Goal: Transaction & Acquisition: Purchase product/service

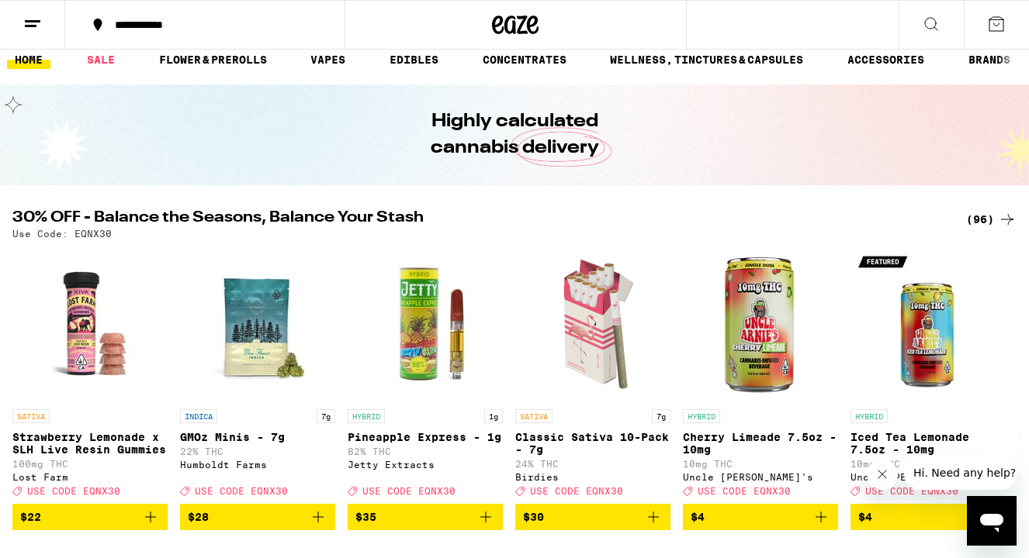
click at [992, 226] on div "(96)" at bounding box center [991, 219] width 50 height 19
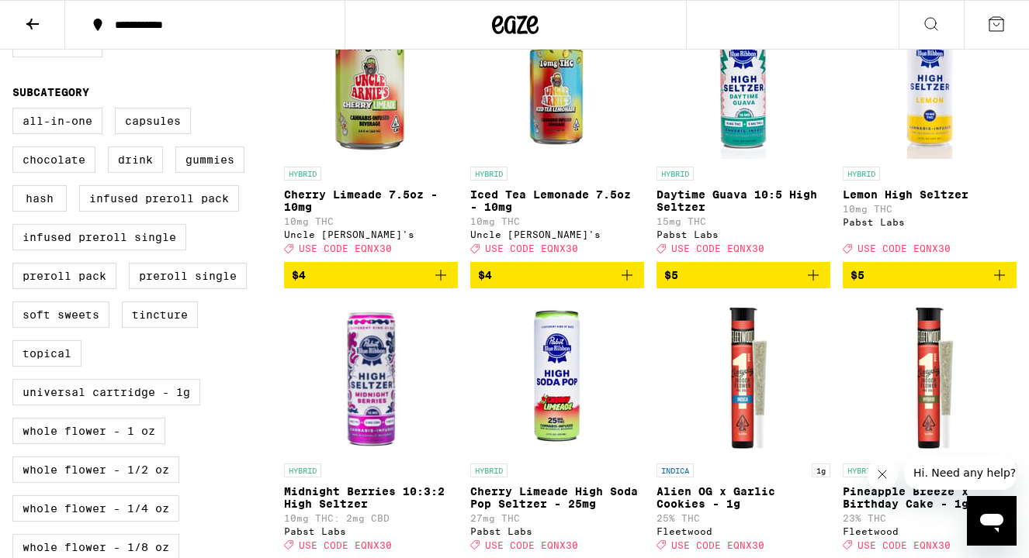
scroll to position [503, 0]
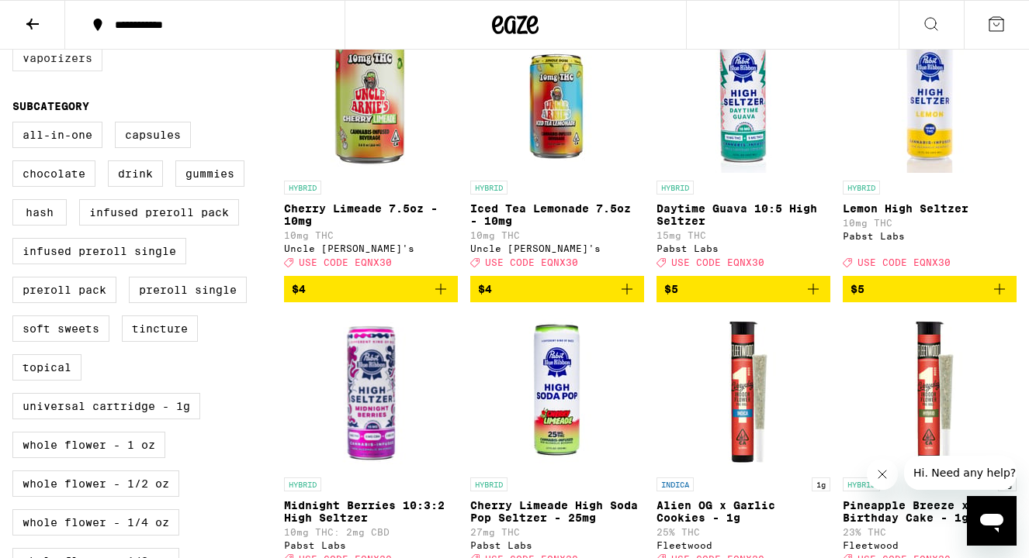
click at [47, 71] on label "Vaporizers" at bounding box center [57, 58] width 90 height 26
checkbox input "true"
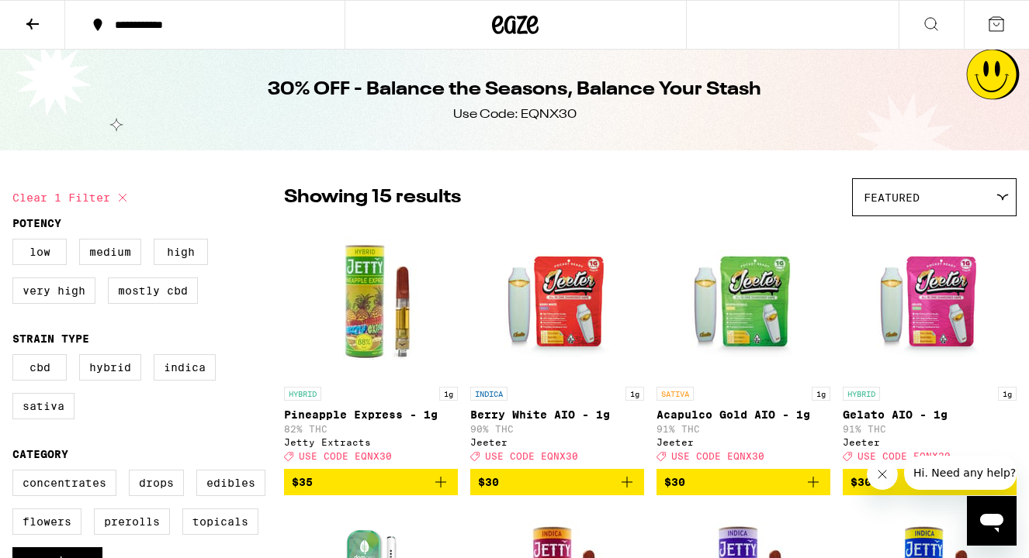
click at [33, 24] on icon at bounding box center [32, 24] width 19 height 19
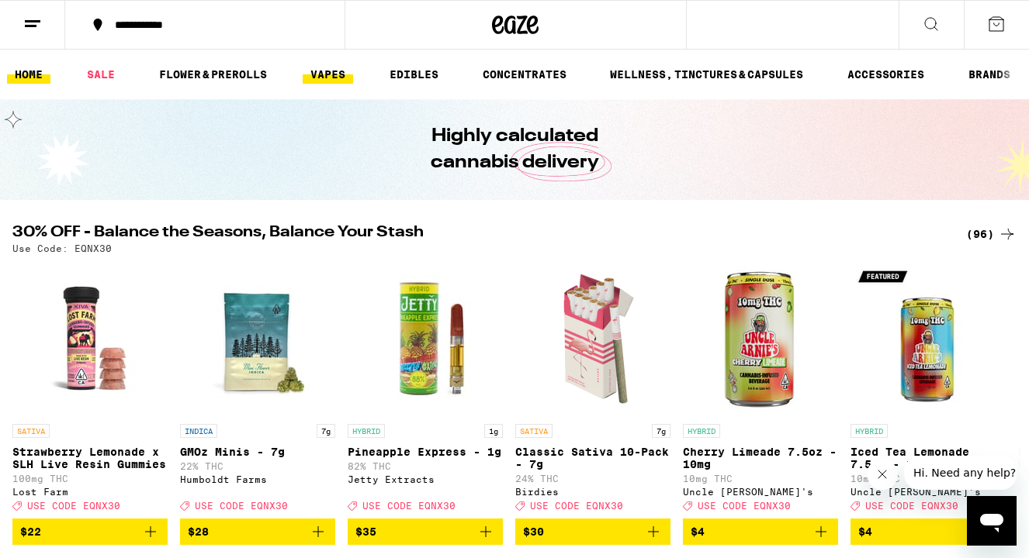
click at [315, 76] on link "VAPES" at bounding box center [328, 74] width 50 height 19
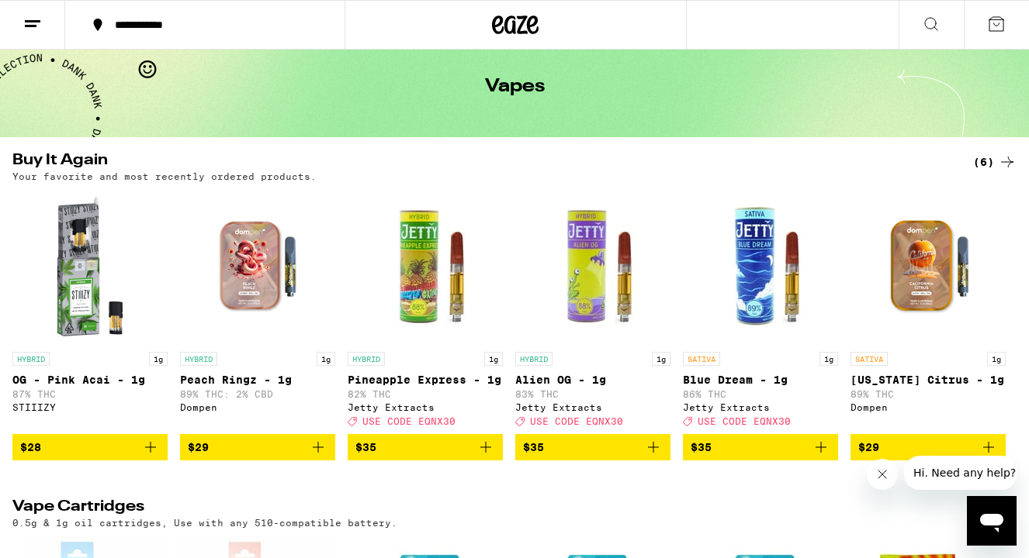
scroll to position [66, 0]
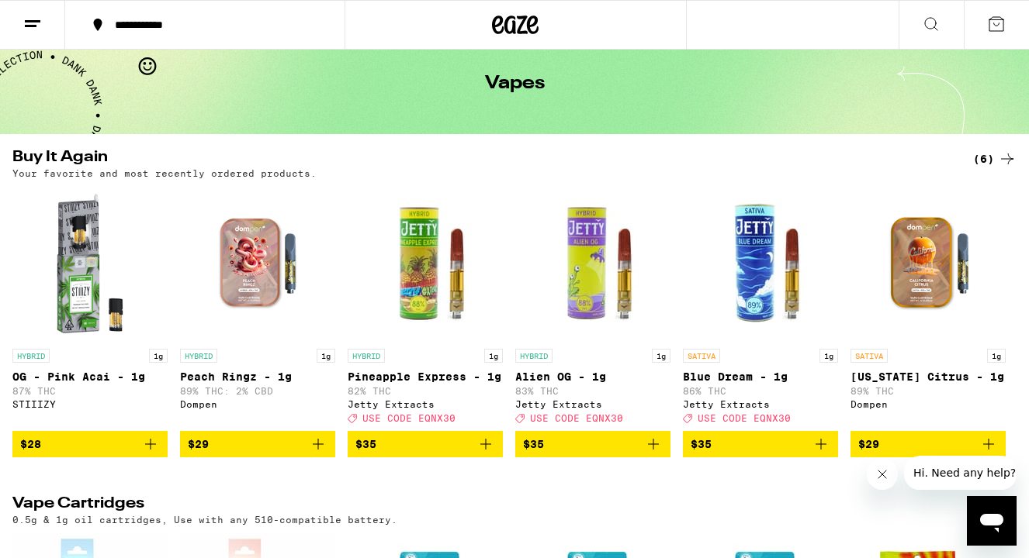
click at [151, 451] on icon "Add to bag" at bounding box center [150, 444] width 19 height 19
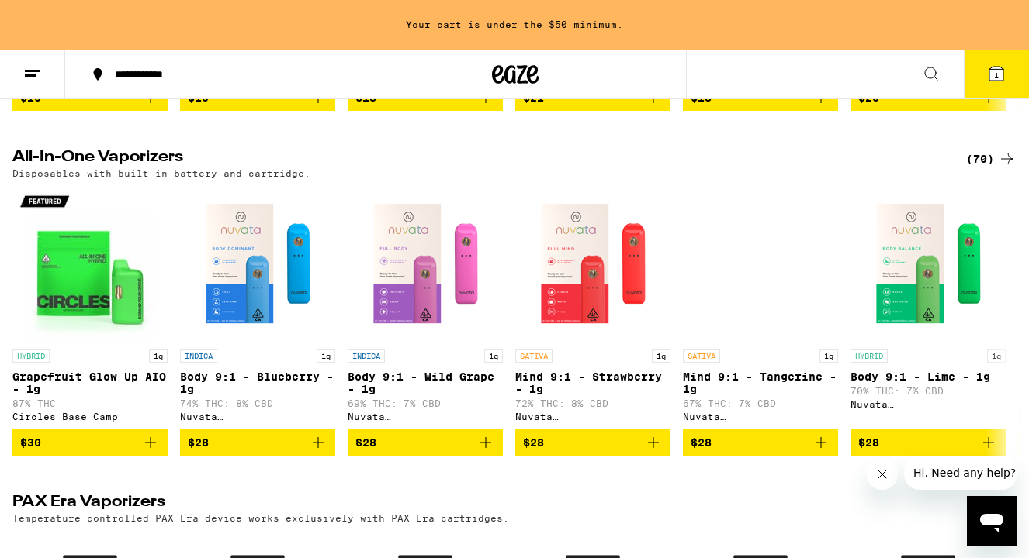
scroll to position [848, 0]
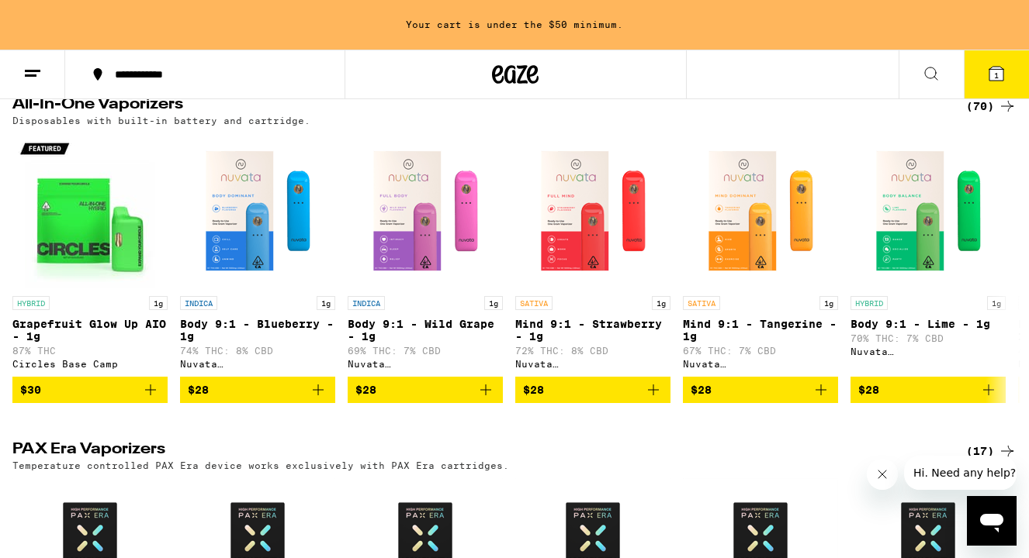
click at [981, 116] on div "(70)" at bounding box center [991, 106] width 50 height 19
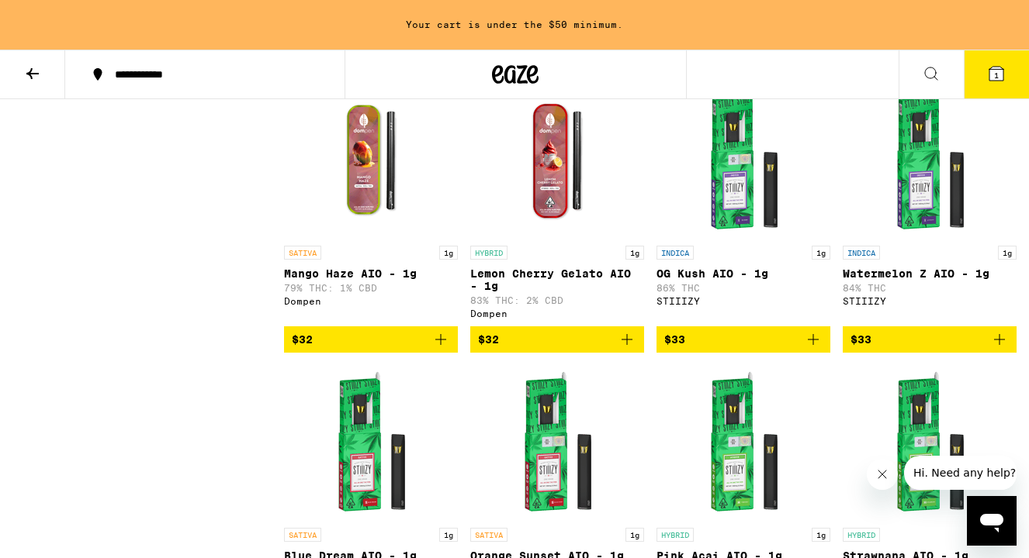
scroll to position [3037, 0]
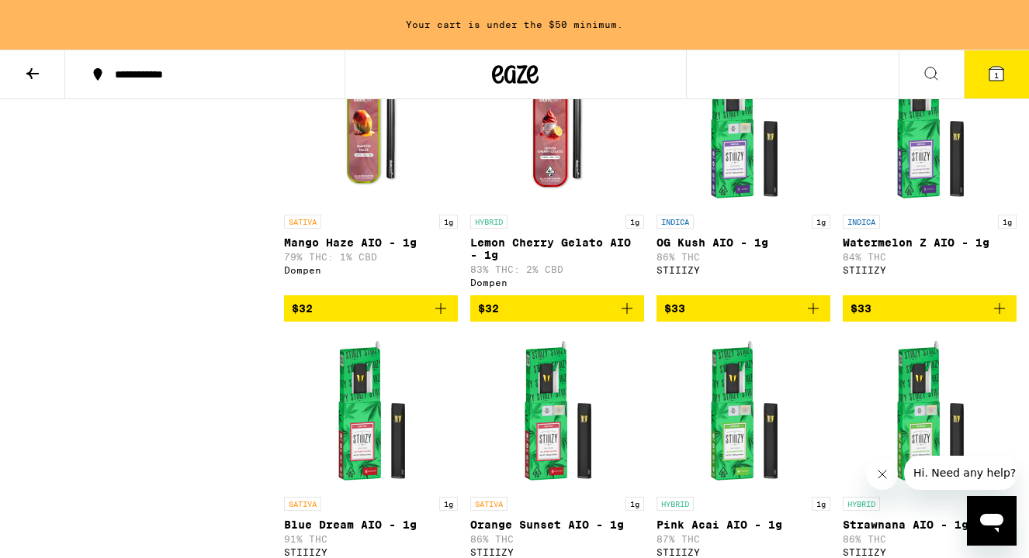
click at [520, 318] on span "$32" at bounding box center [557, 308] width 158 height 19
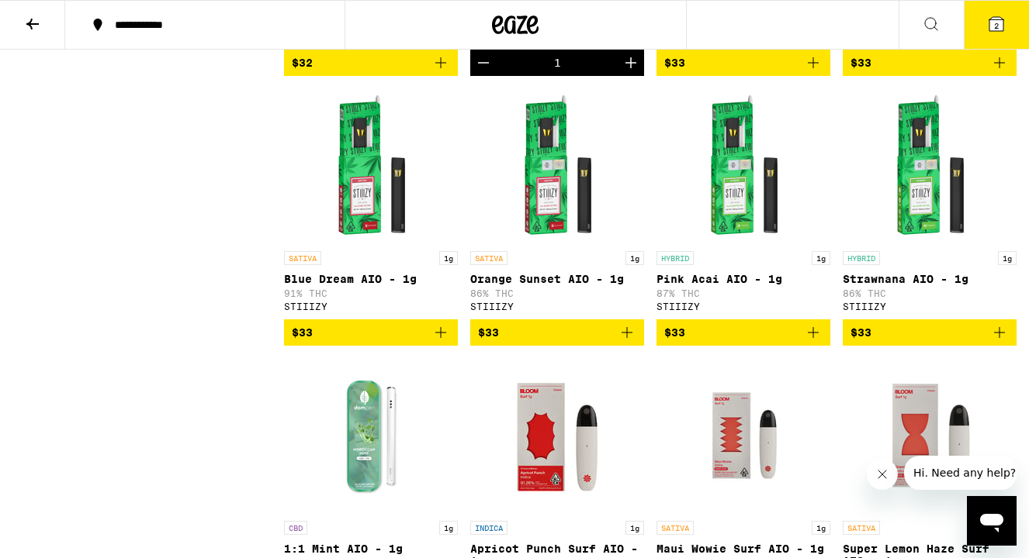
scroll to position [3243, 0]
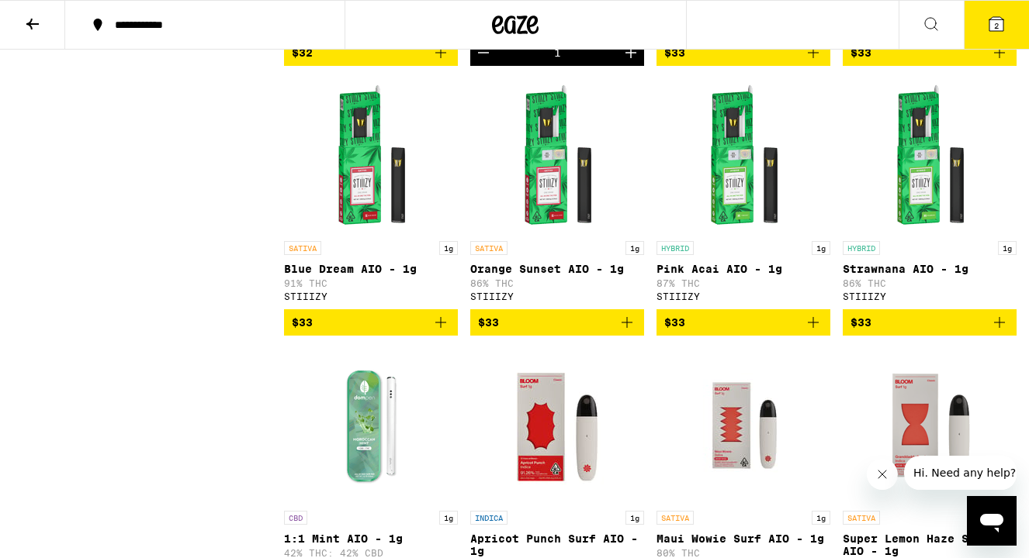
click at [742, 332] on span "$33" at bounding box center [743, 322] width 158 height 19
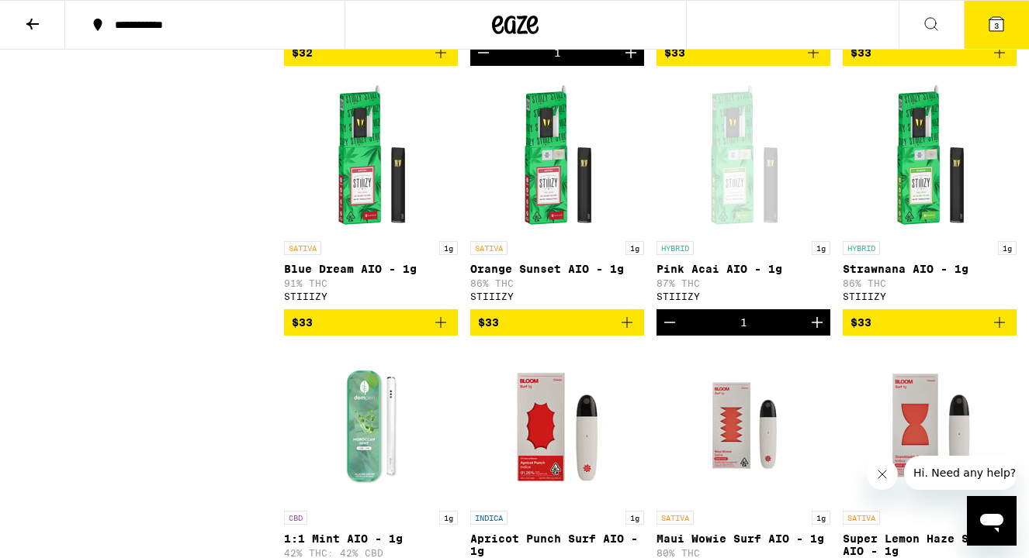
click at [910, 309] on link "HYBRID 1g Strawnana AIO - 1g 86% THC STIIIZY" at bounding box center [929, 193] width 174 height 231
click at [928, 332] on span "$33" at bounding box center [929, 322] width 158 height 19
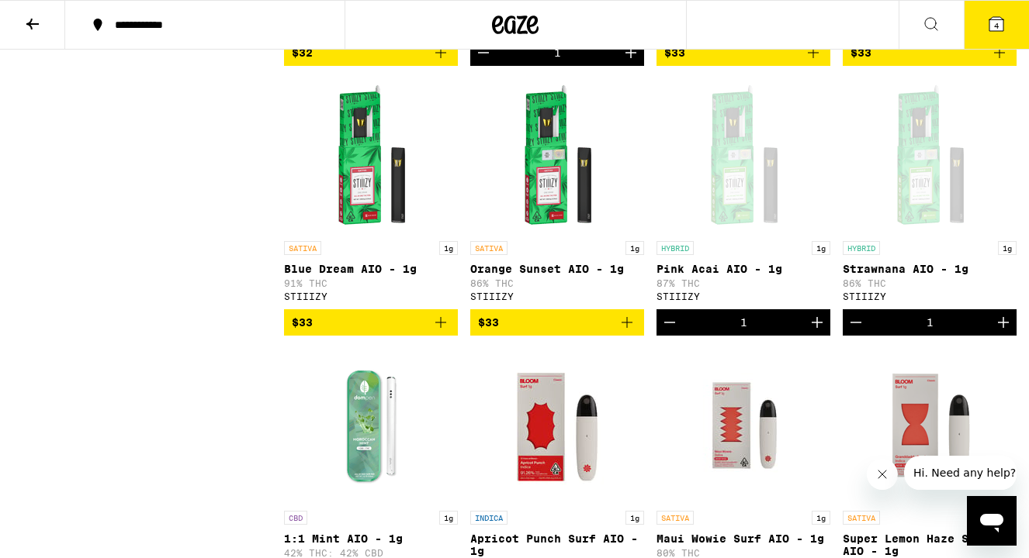
click at [993, 19] on icon at bounding box center [996, 24] width 14 height 14
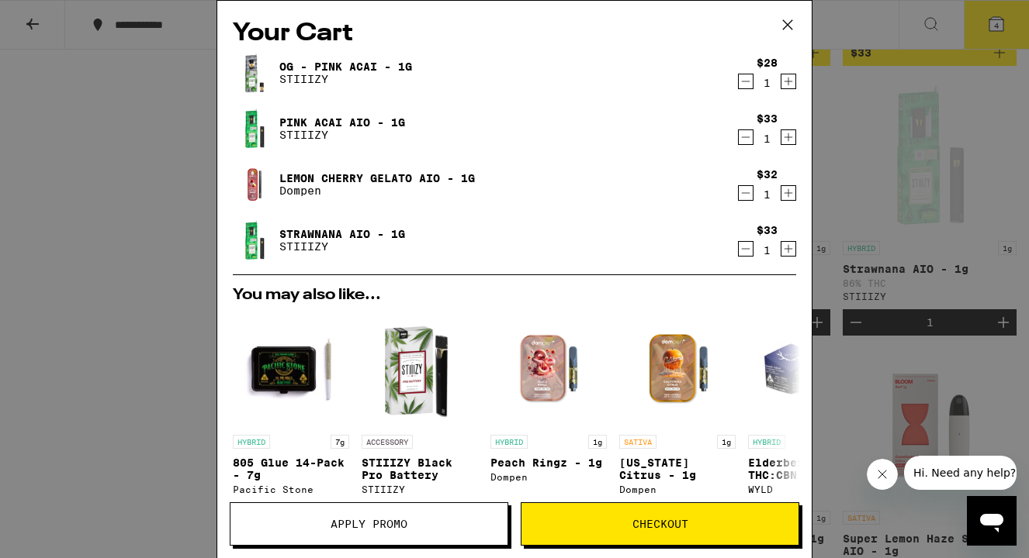
click at [745, 81] on icon "Decrement" at bounding box center [746, 81] width 9 height 0
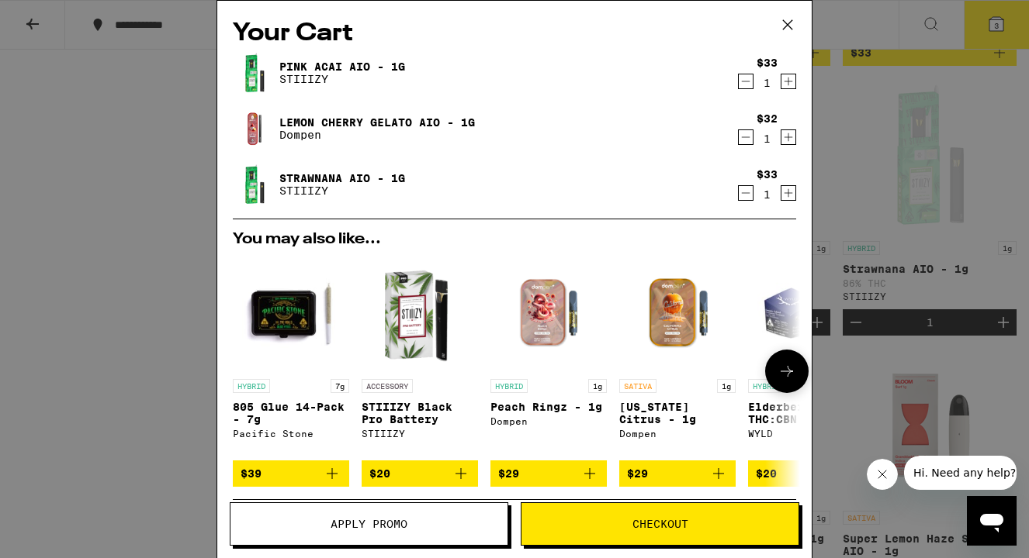
click at [397, 475] on span "$20" at bounding box center [419, 474] width 101 height 19
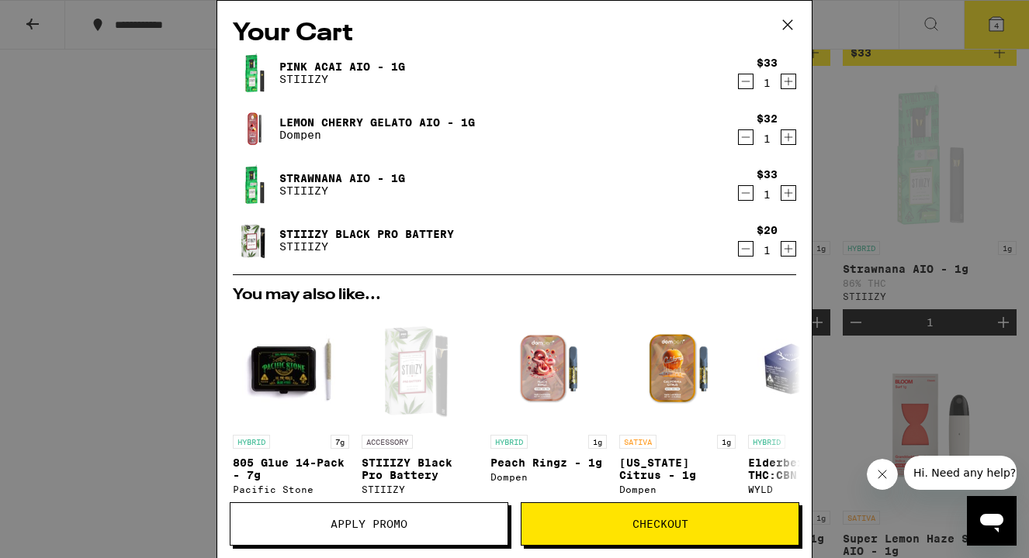
click at [176, 359] on div "Your Cart Pink Acai AIO - 1g STIIIZY $33 1 Lemon Cherry Gelato AIO - 1g Dompen …" at bounding box center [514, 279] width 1029 height 558
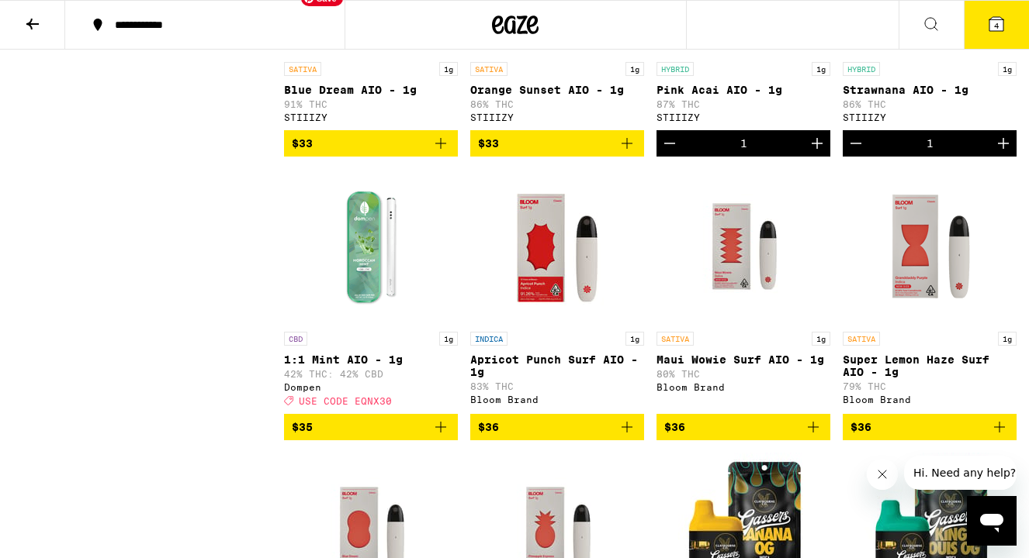
scroll to position [3546, 0]
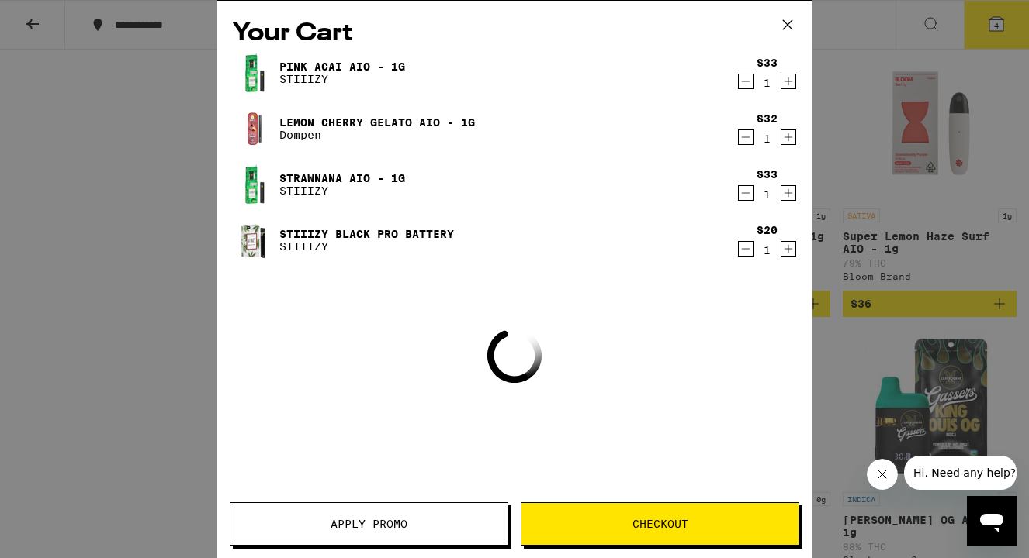
scroll to position [3243, 0]
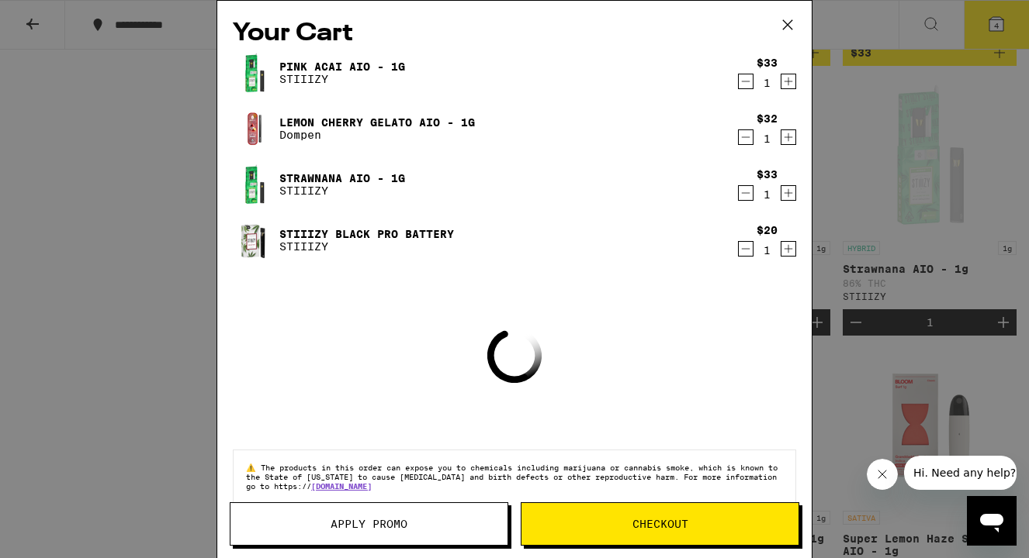
click at [168, 199] on div "Your Cart Pink Acai AIO - 1g STIIIZY $33 1 Lemon Cherry Gelato AIO - 1g Dompen …" at bounding box center [514, 279] width 1029 height 558
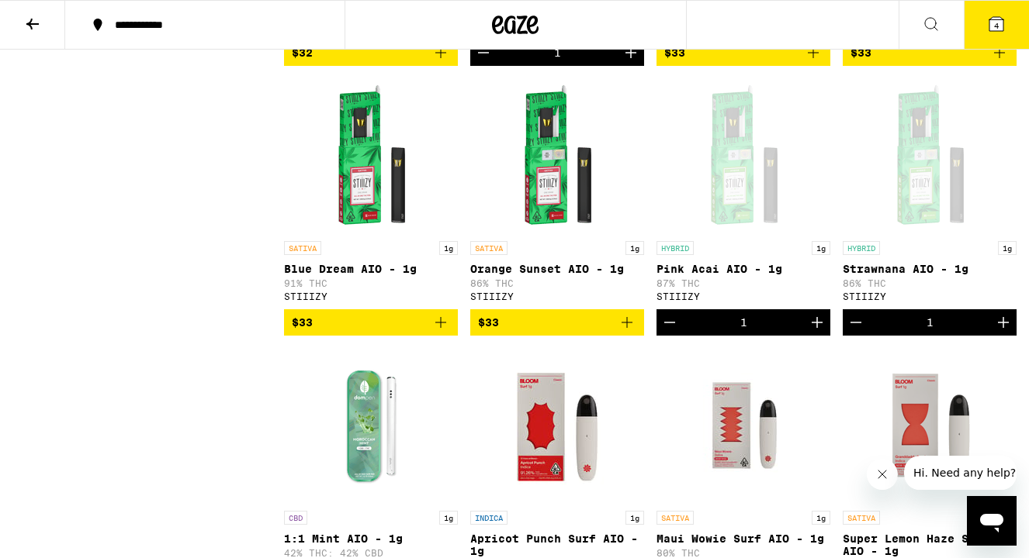
click at [33, 29] on icon at bounding box center [32, 24] width 19 height 19
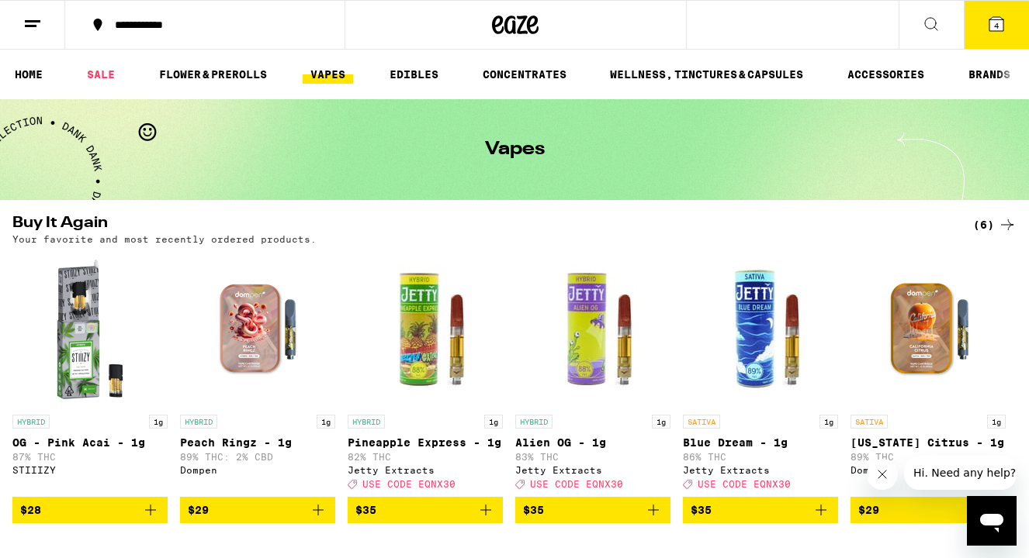
click at [326, 73] on link "VAPES" at bounding box center [328, 74] width 50 height 19
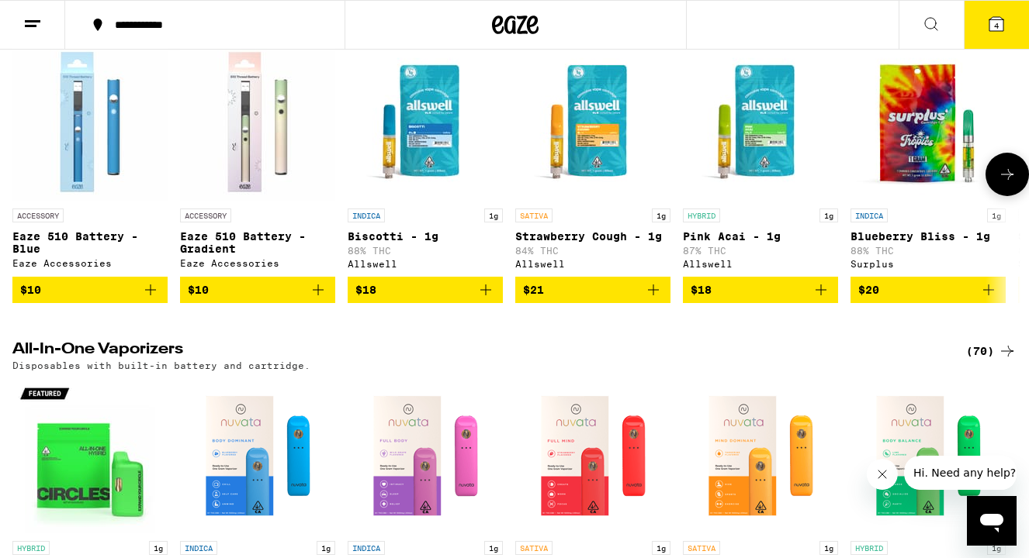
scroll to position [417, 0]
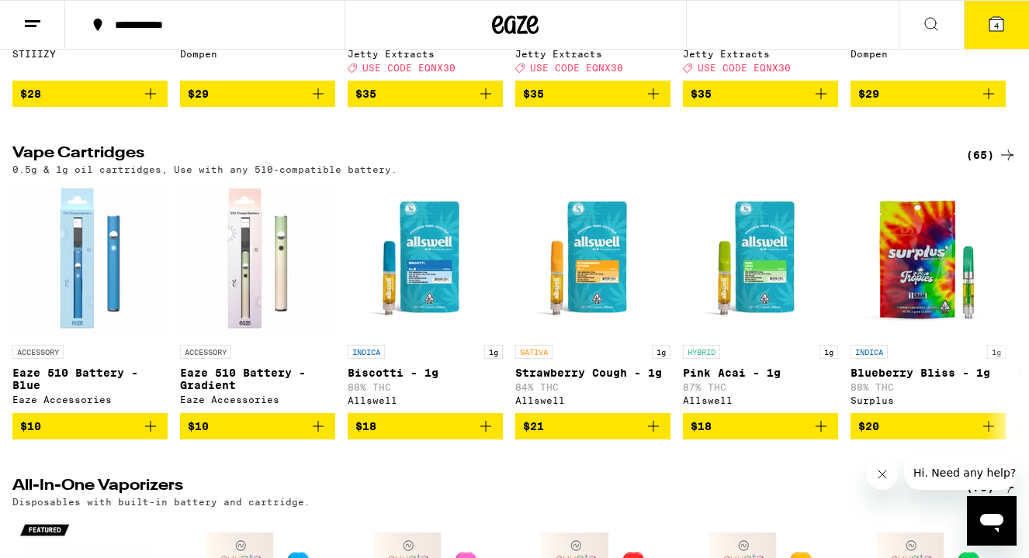
click at [982, 161] on div "(65)" at bounding box center [991, 155] width 50 height 19
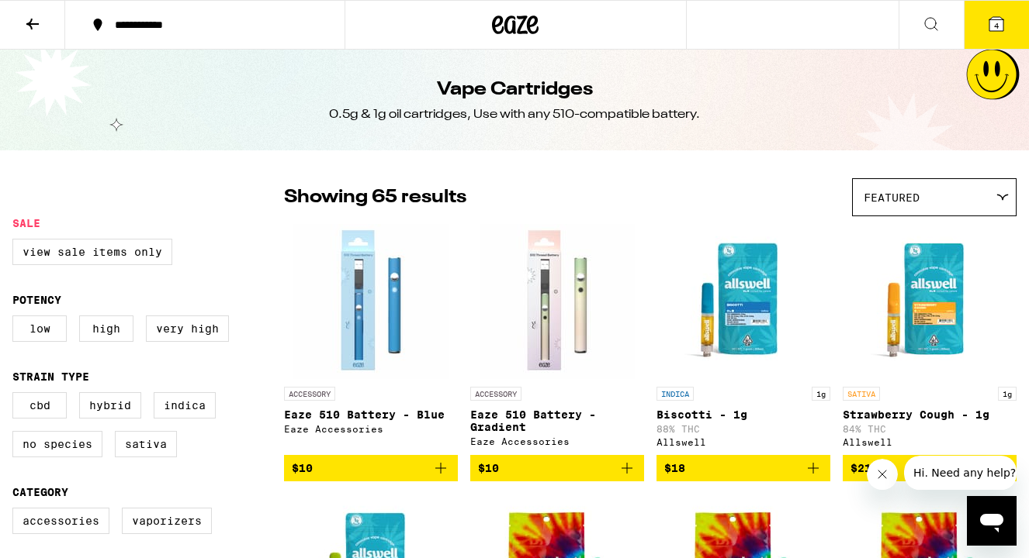
click at [984, 35] on button "4" at bounding box center [995, 25] width 65 height 48
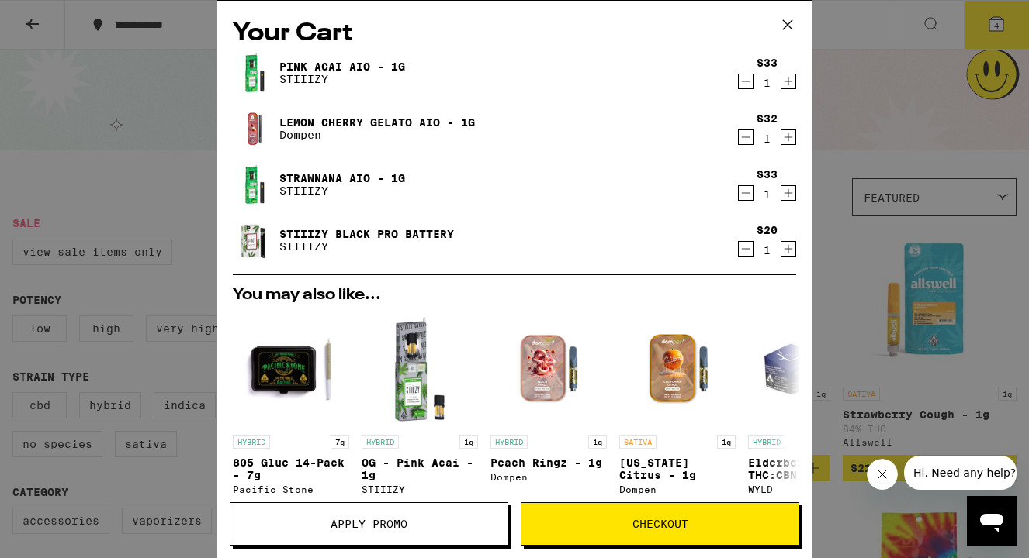
click at [742, 256] on icon "Decrement" at bounding box center [745, 249] width 14 height 19
